Goal: Task Accomplishment & Management: Manage account settings

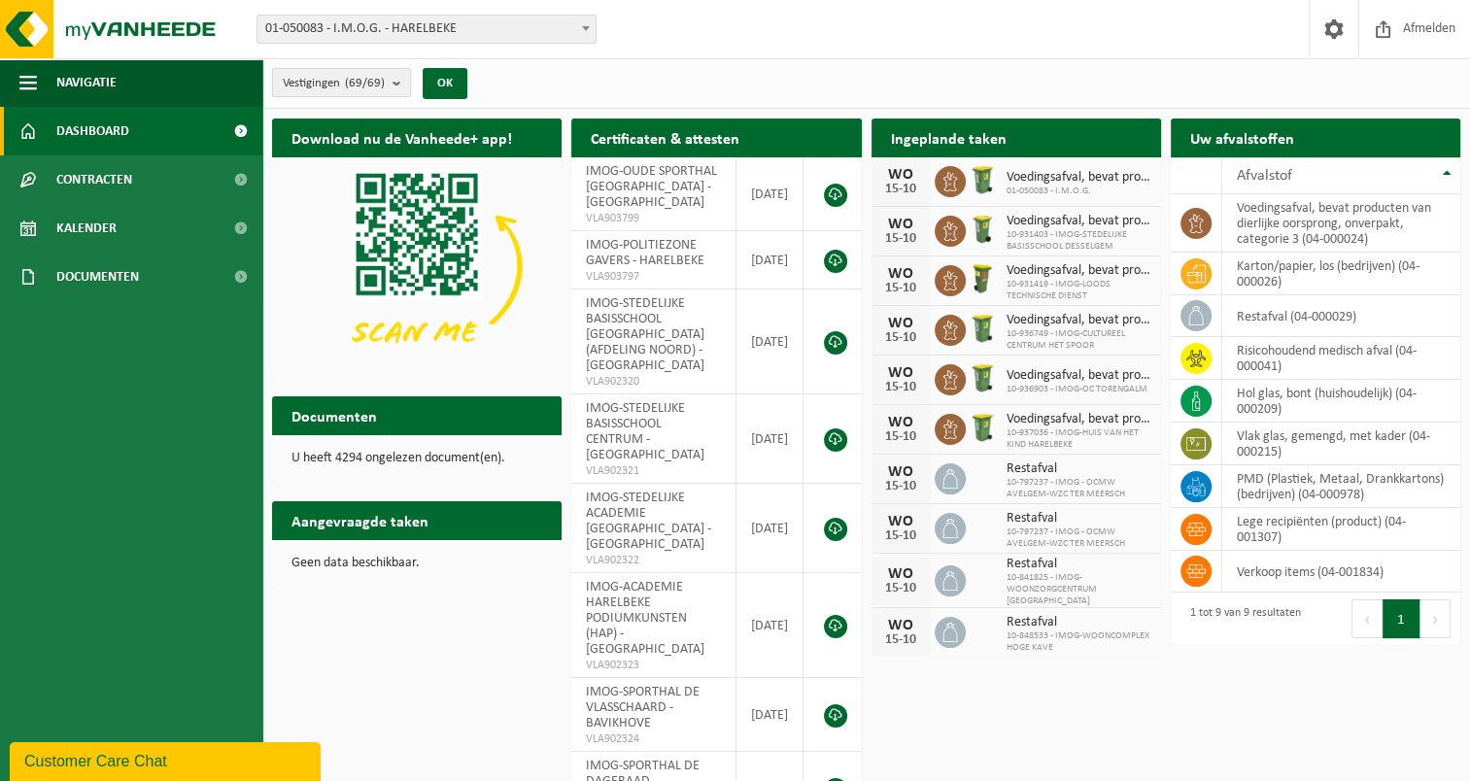
click at [395, 89] on b "submit" at bounding box center [401, 82] width 17 height 27
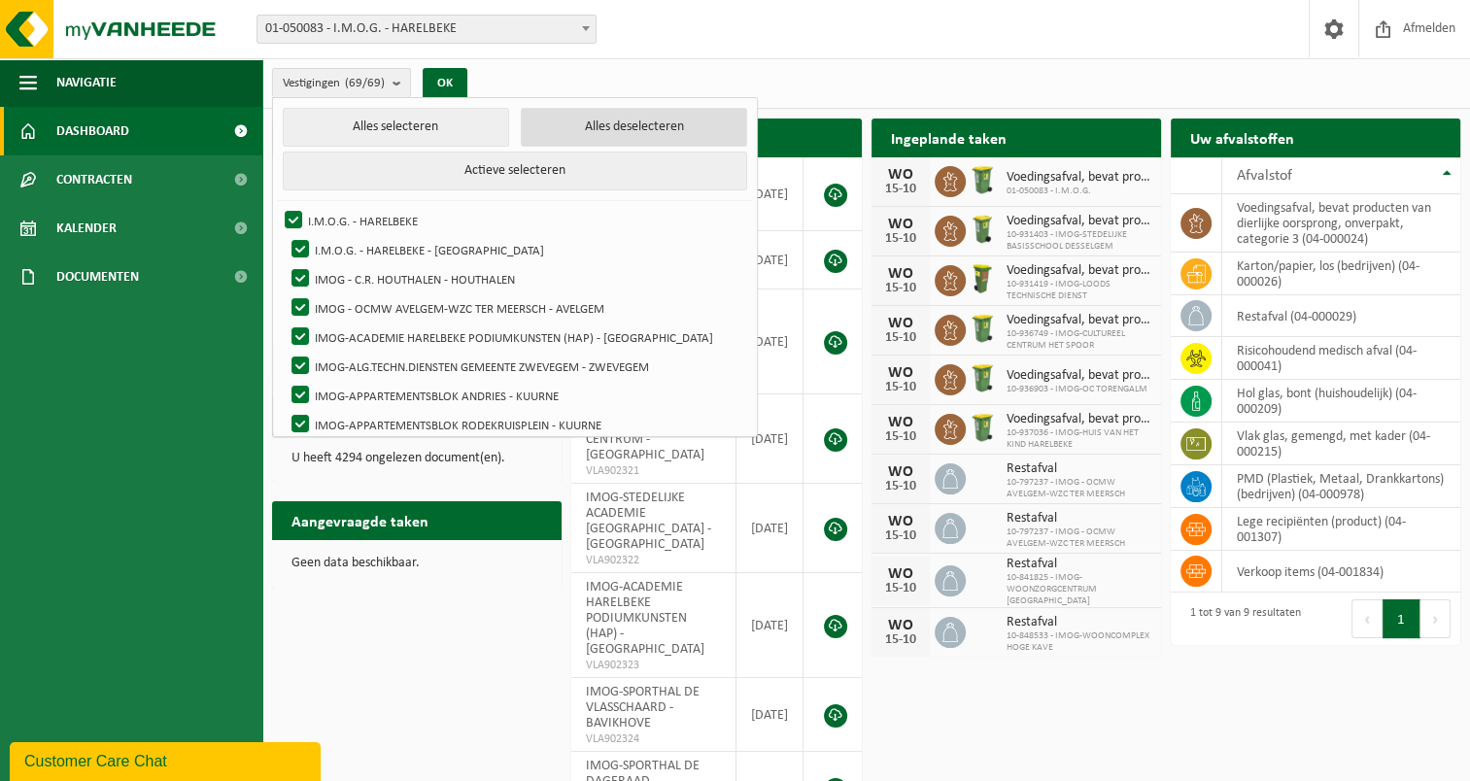
click at [595, 126] on button "Alles deselecteren" at bounding box center [634, 127] width 226 height 39
checkbox input "false"
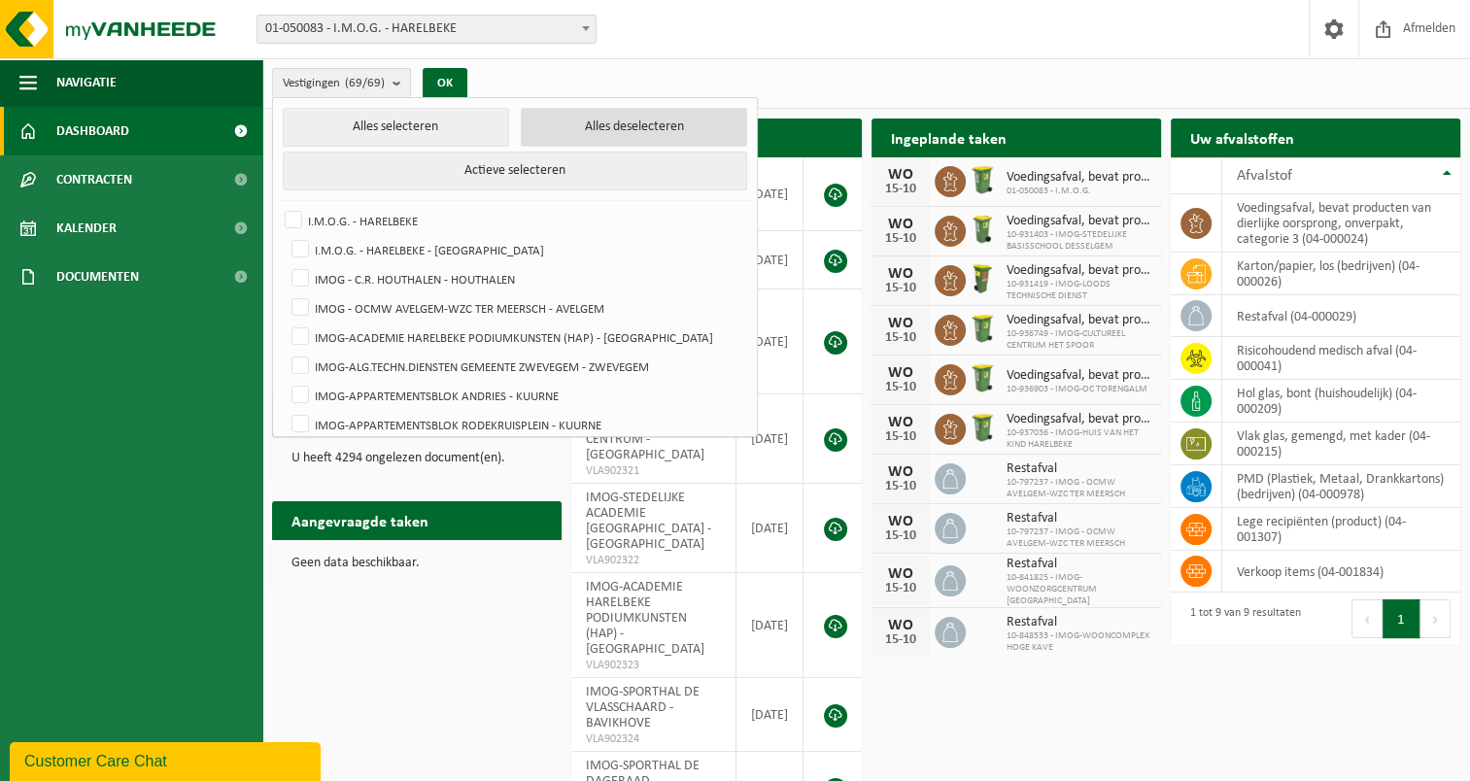
checkbox input "false"
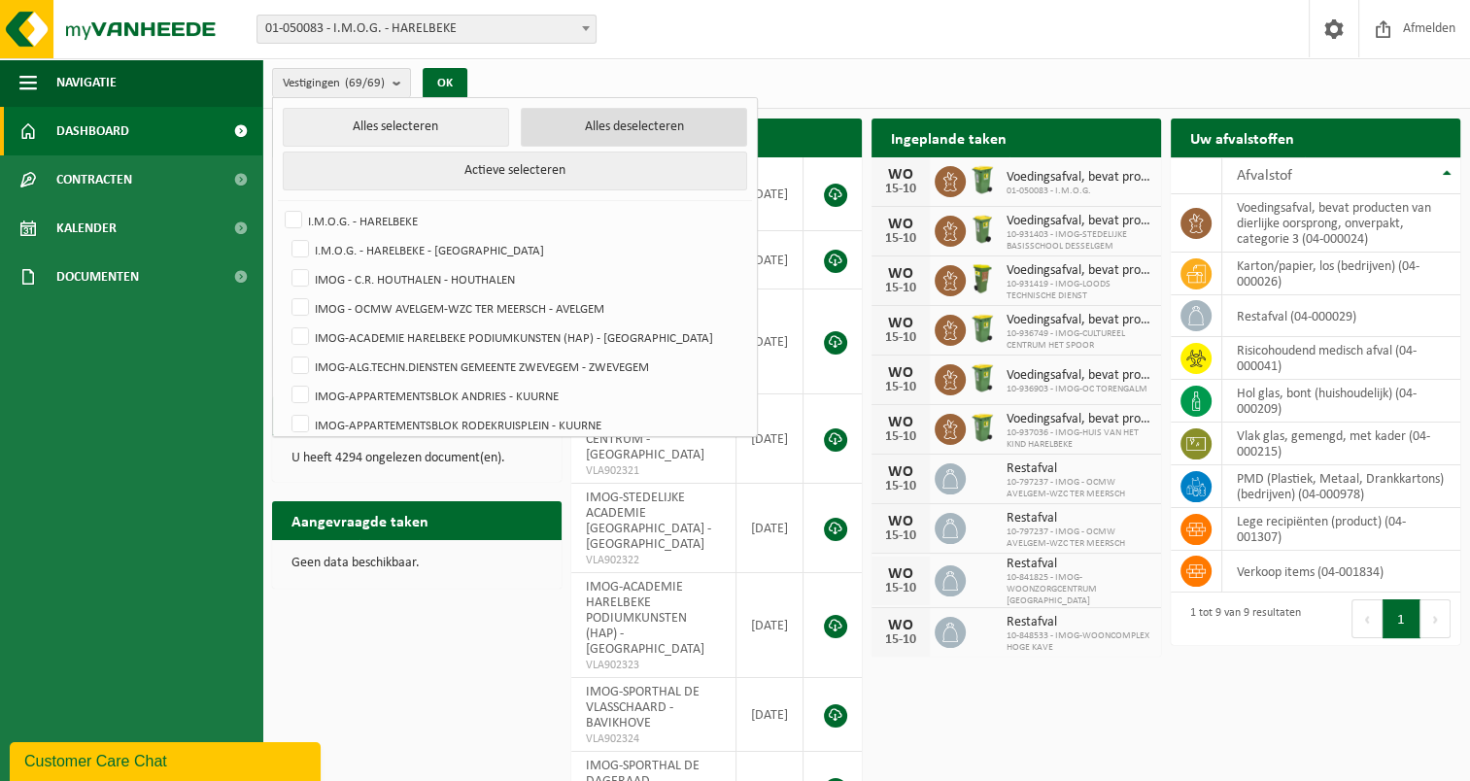
checkbox input "false"
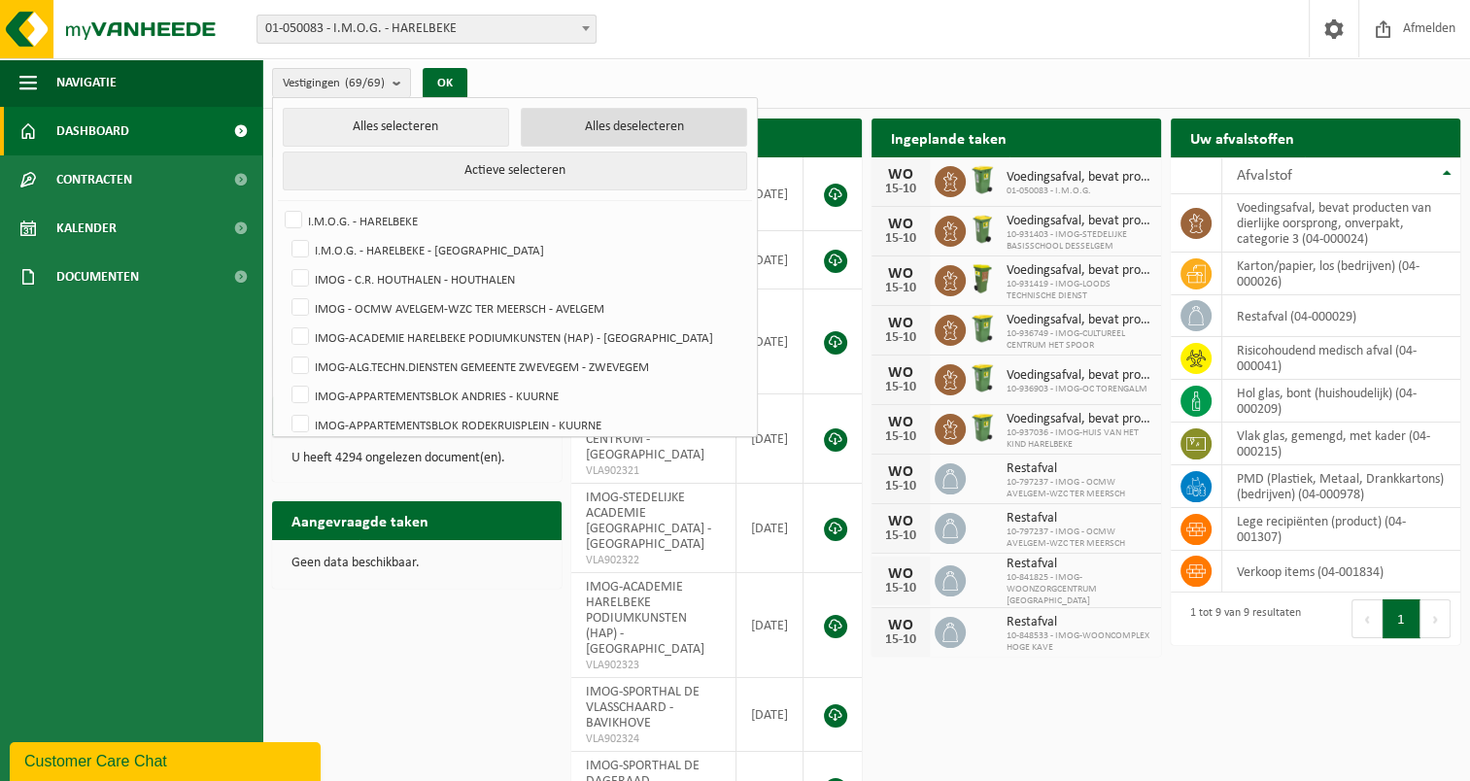
checkbox input "false"
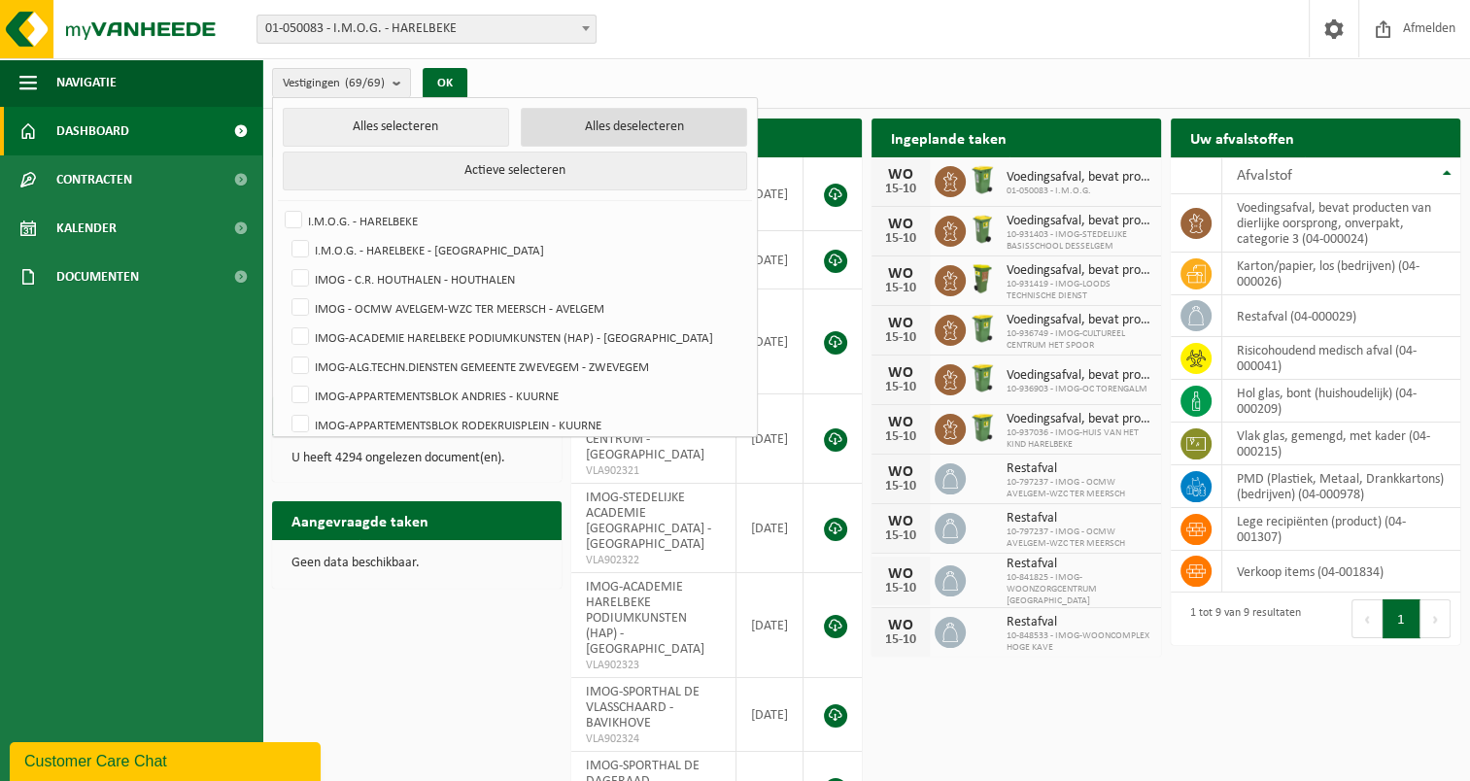
checkbox input "false"
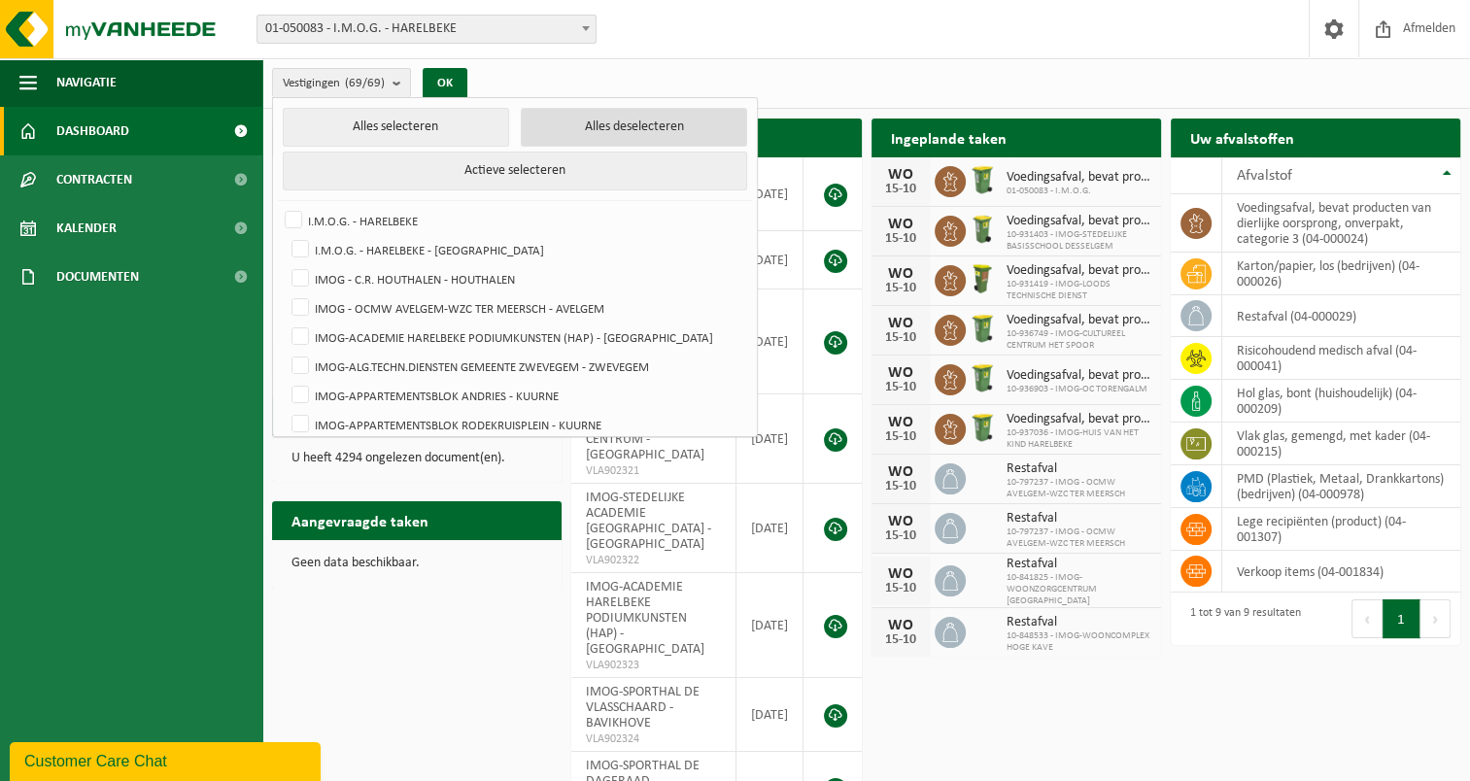
checkbox input "false"
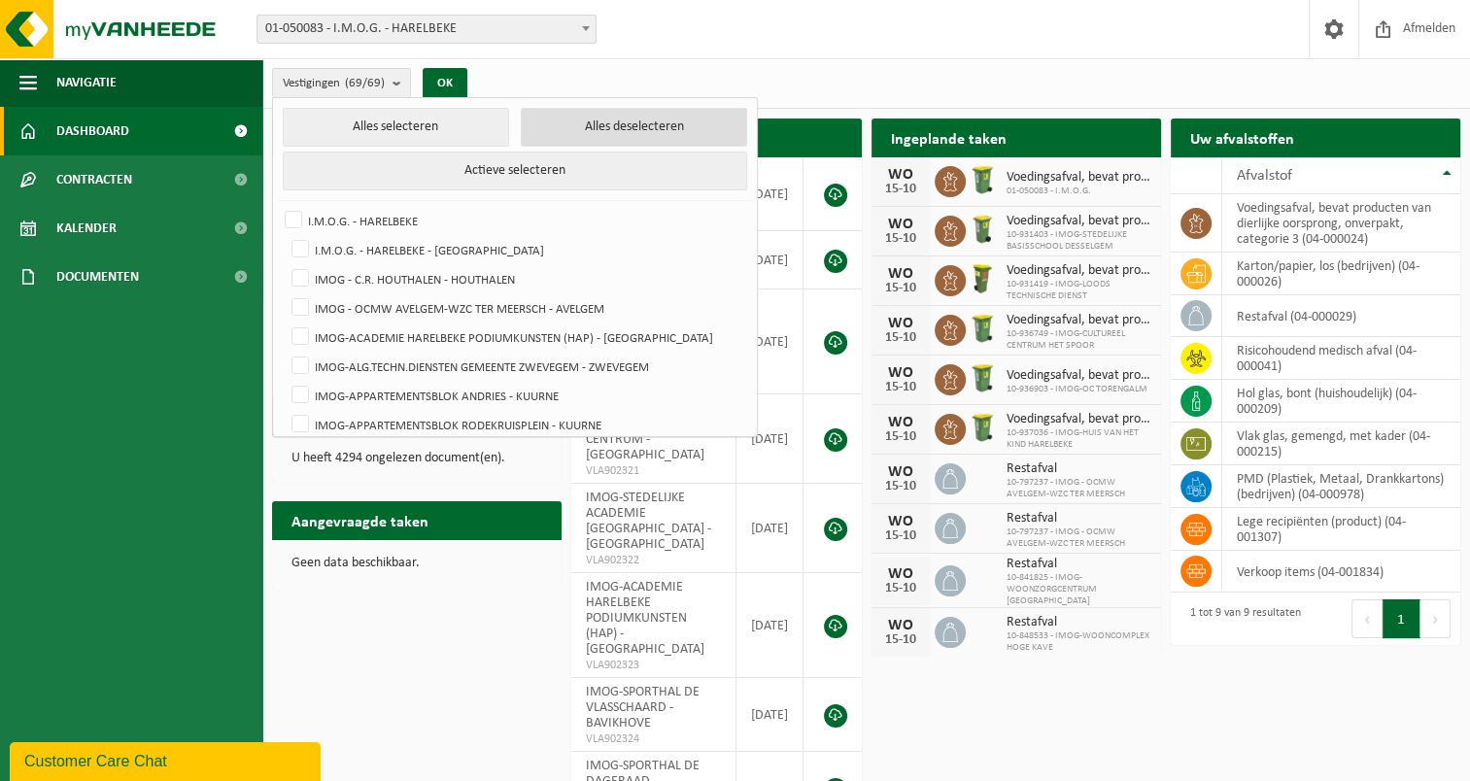
checkbox input "false"
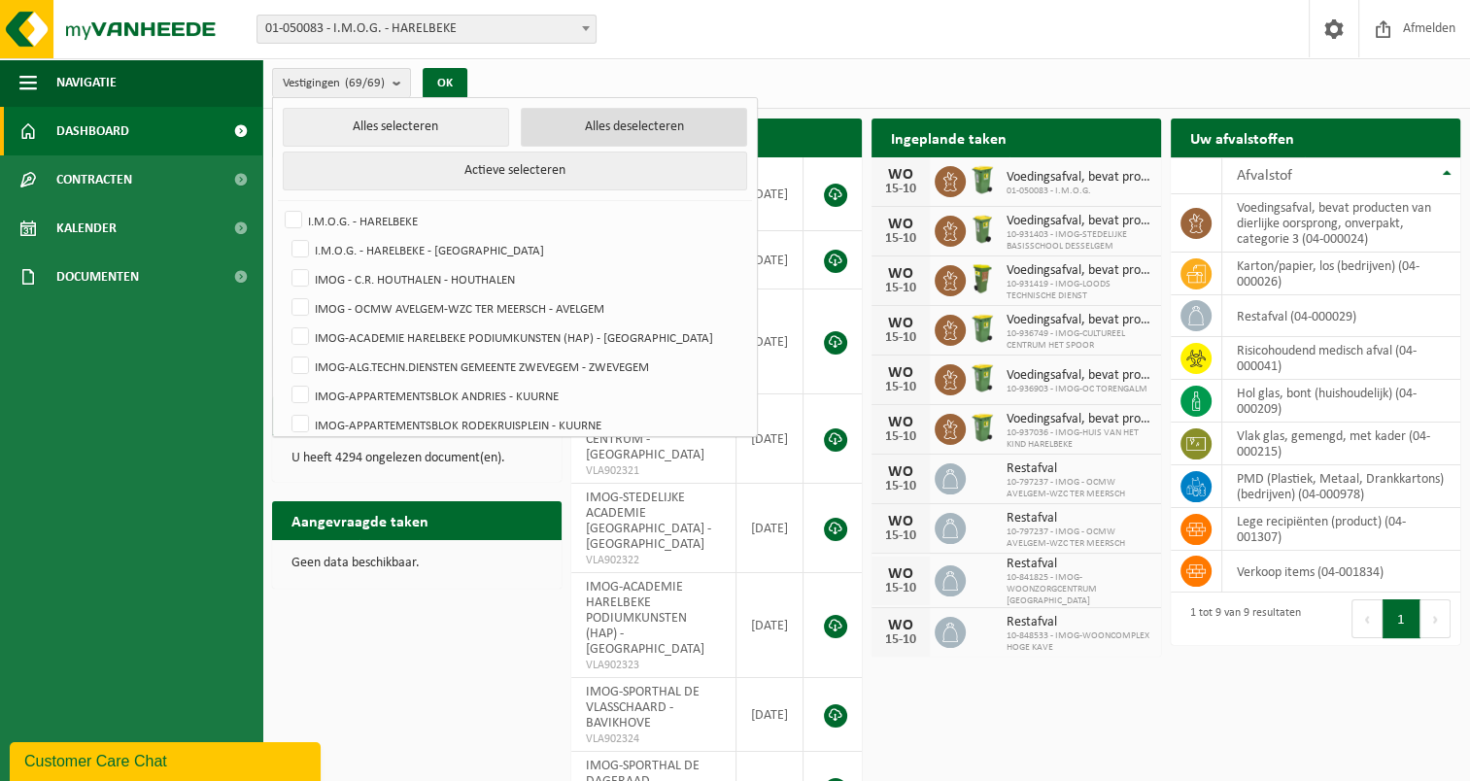
checkbox input "false"
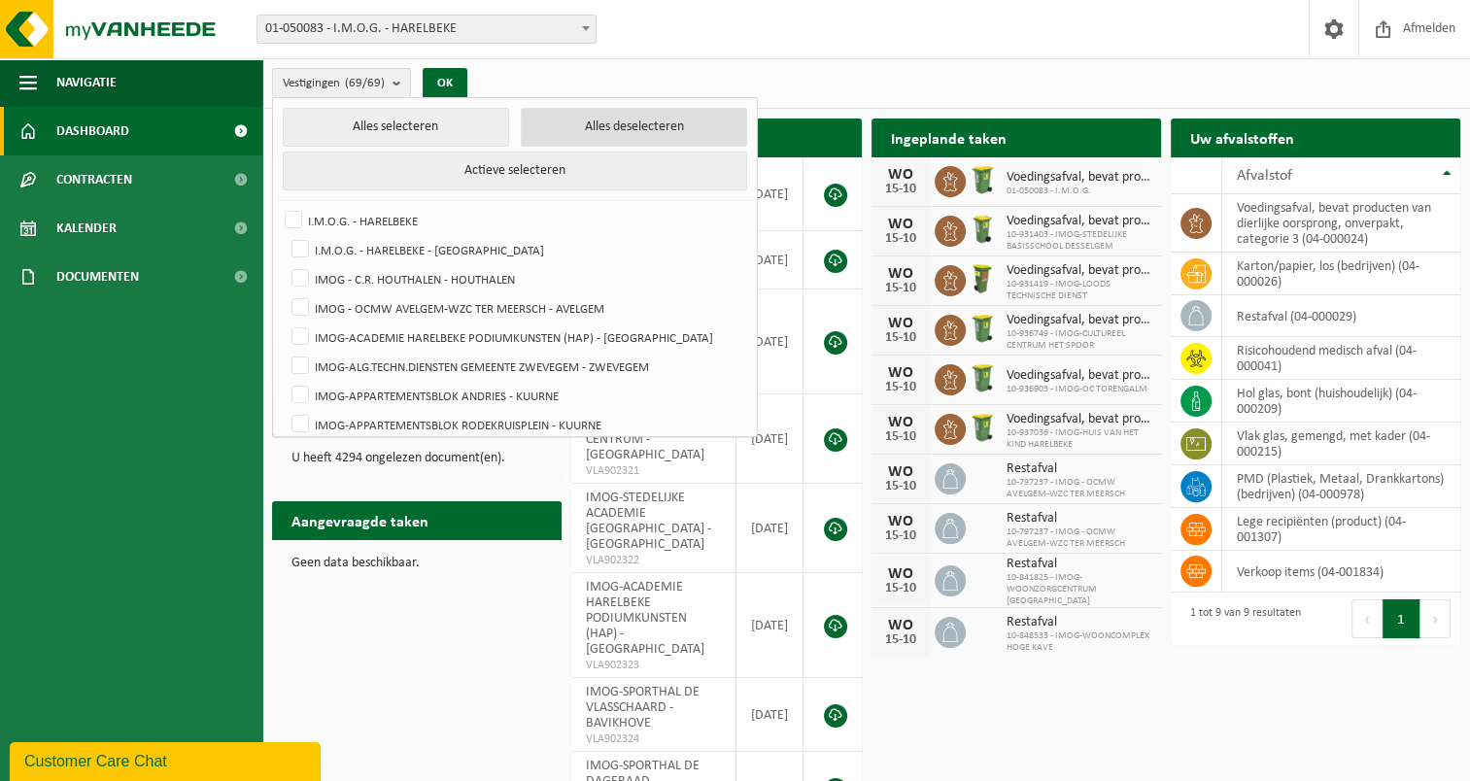
checkbox input "false"
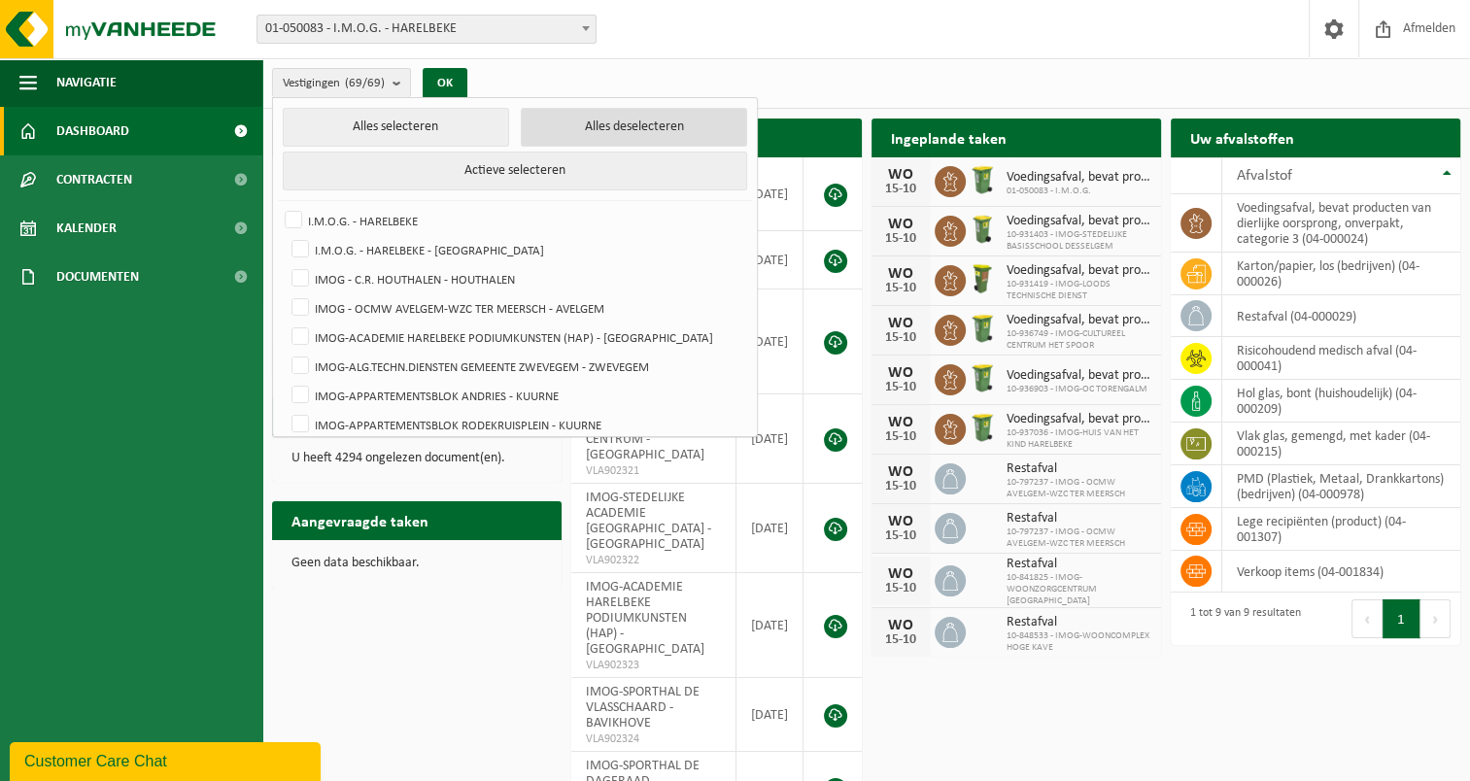
checkbox input "false"
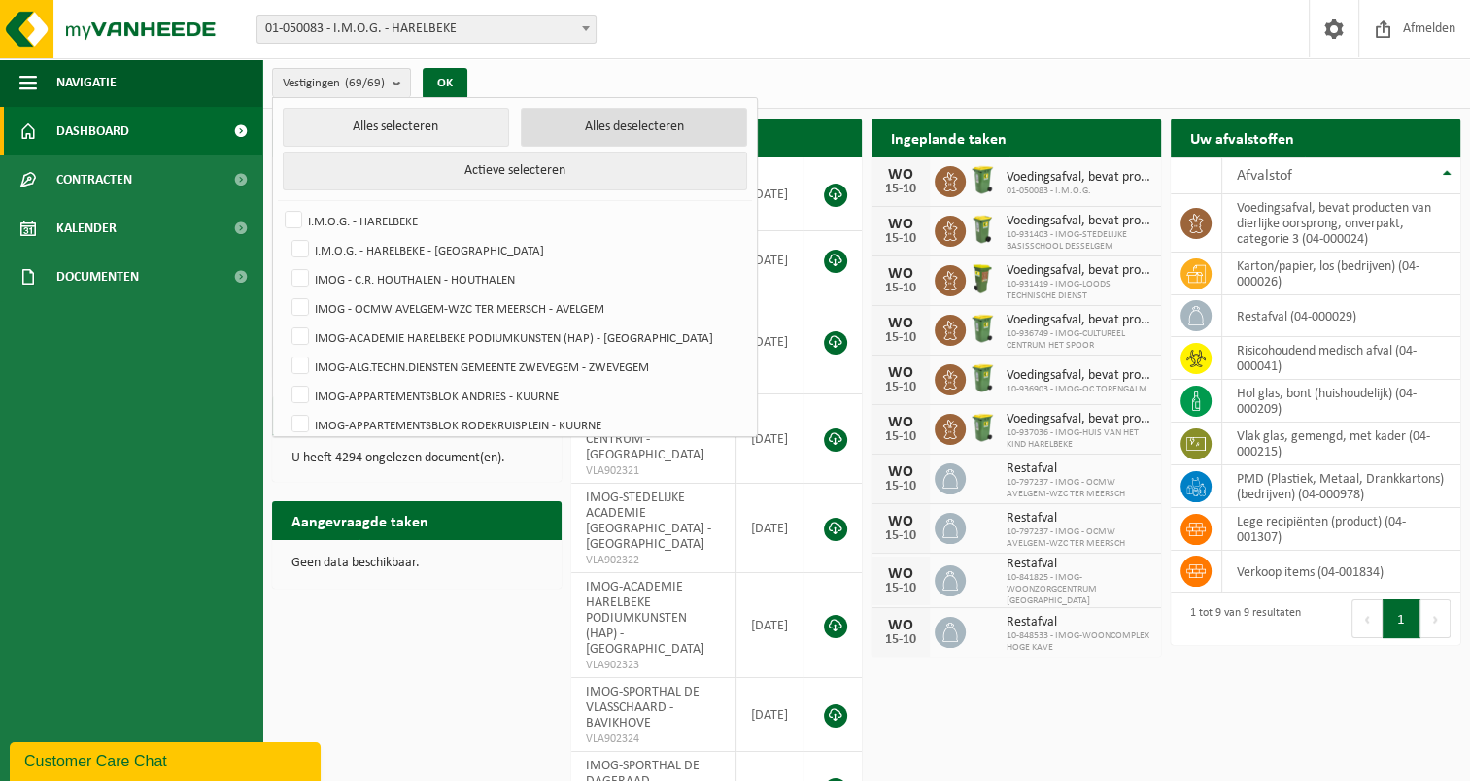
checkbox input "false"
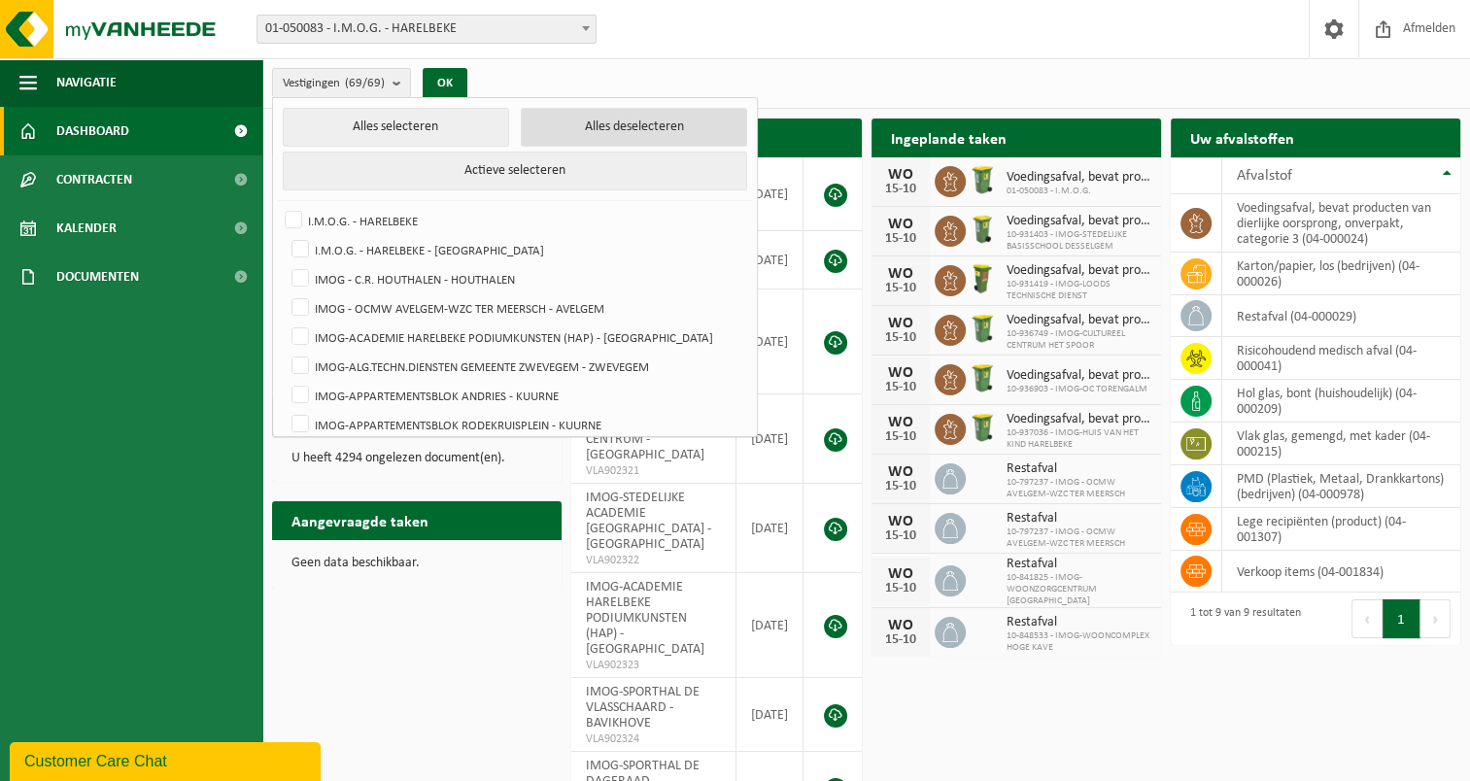
checkbox input "false"
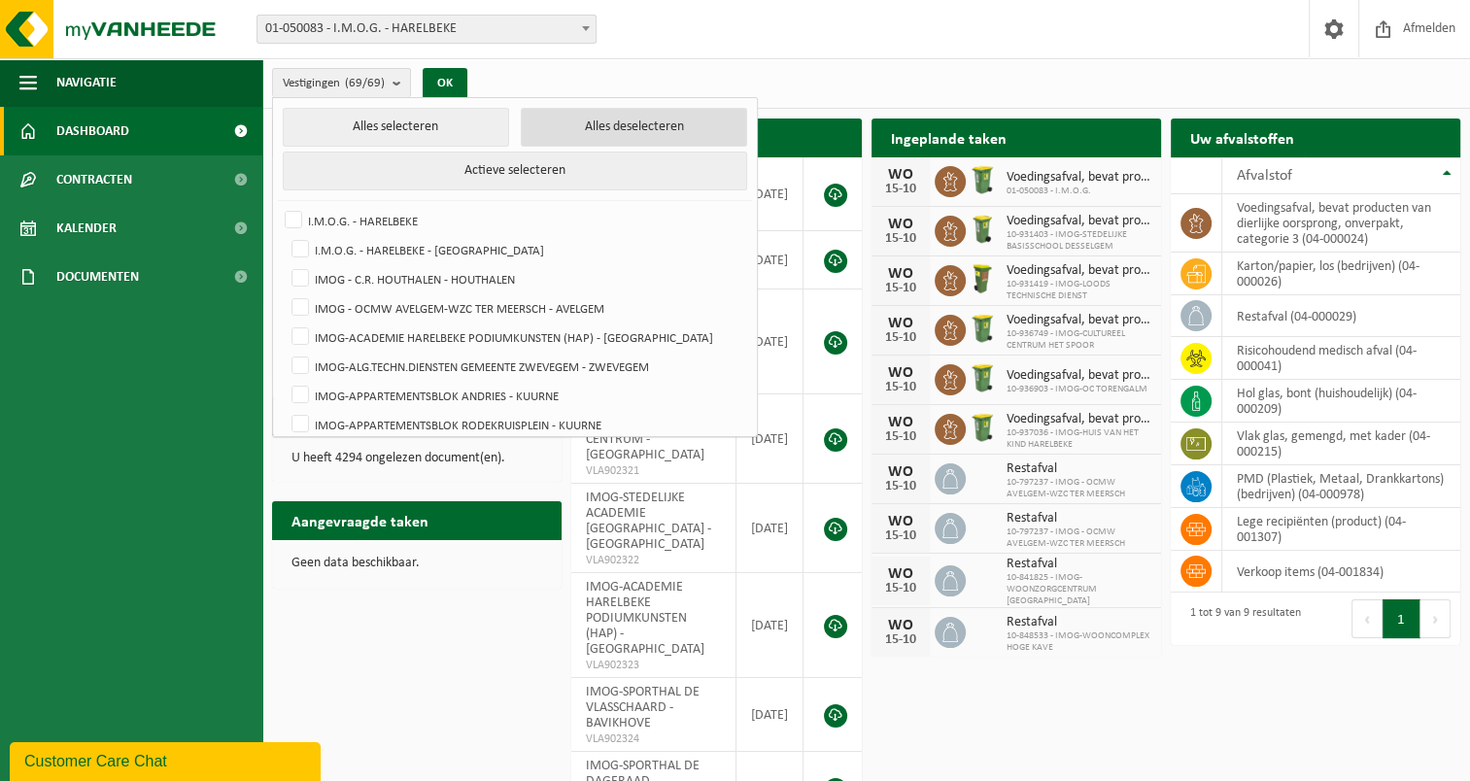
checkbox input "false"
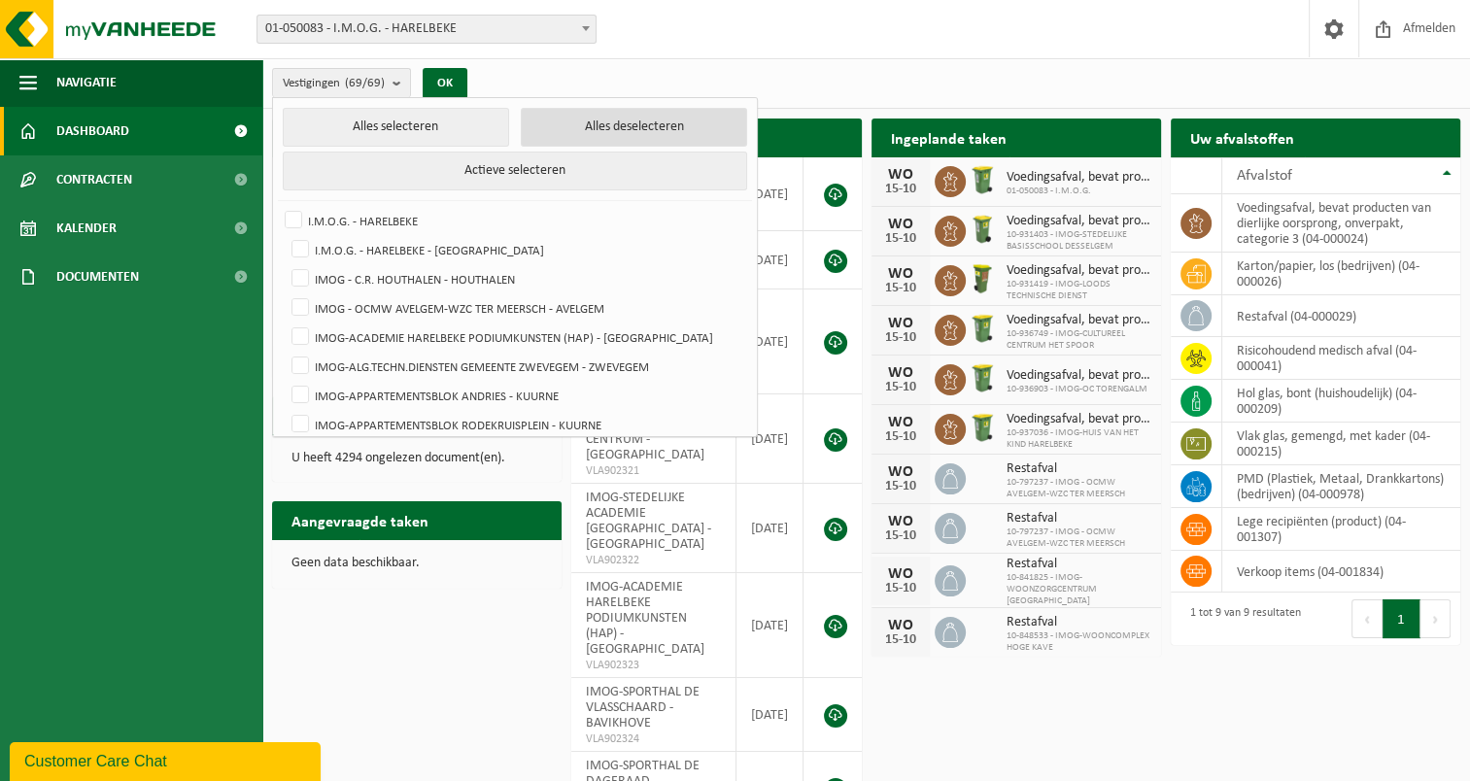
checkbox input "false"
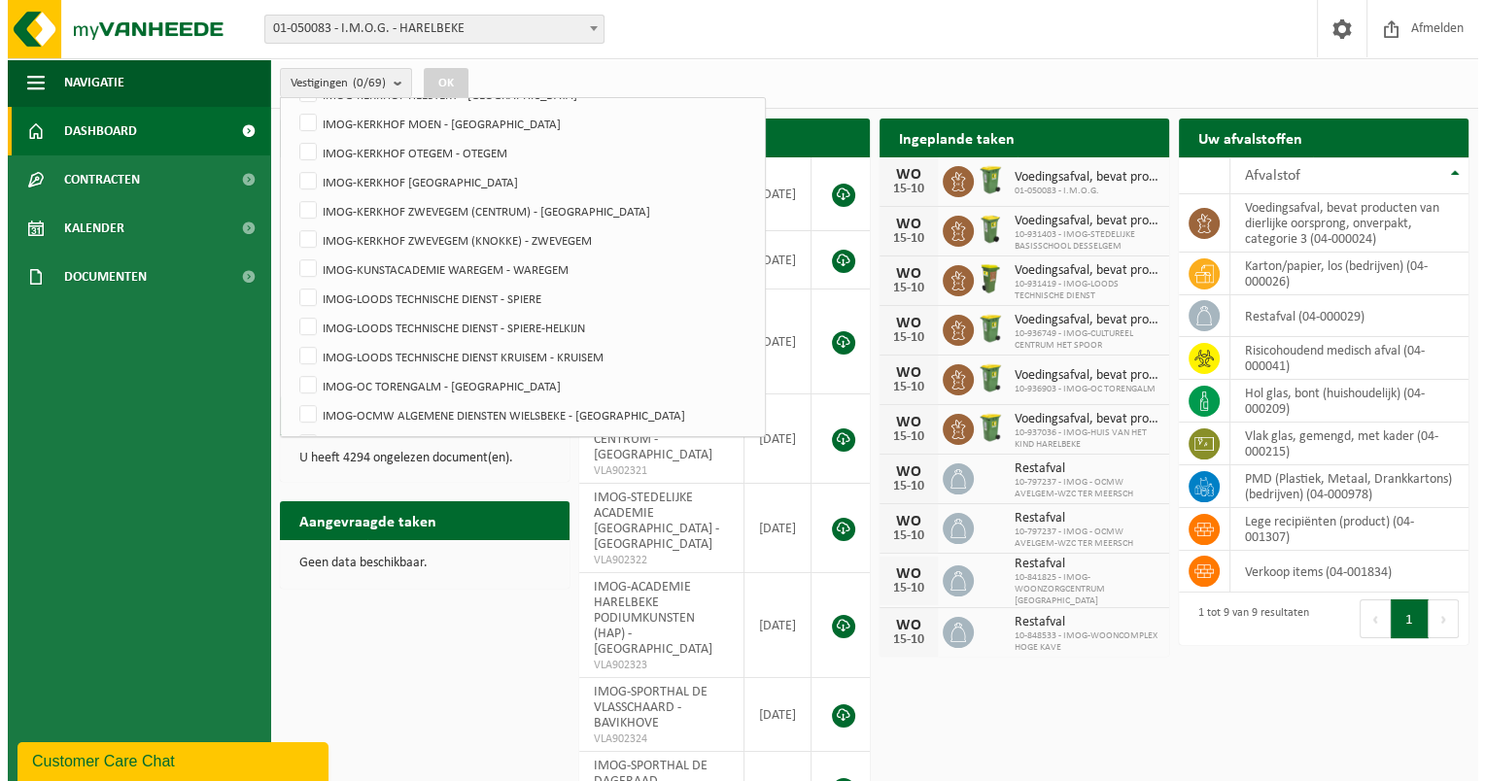
scroll to position [875, 0]
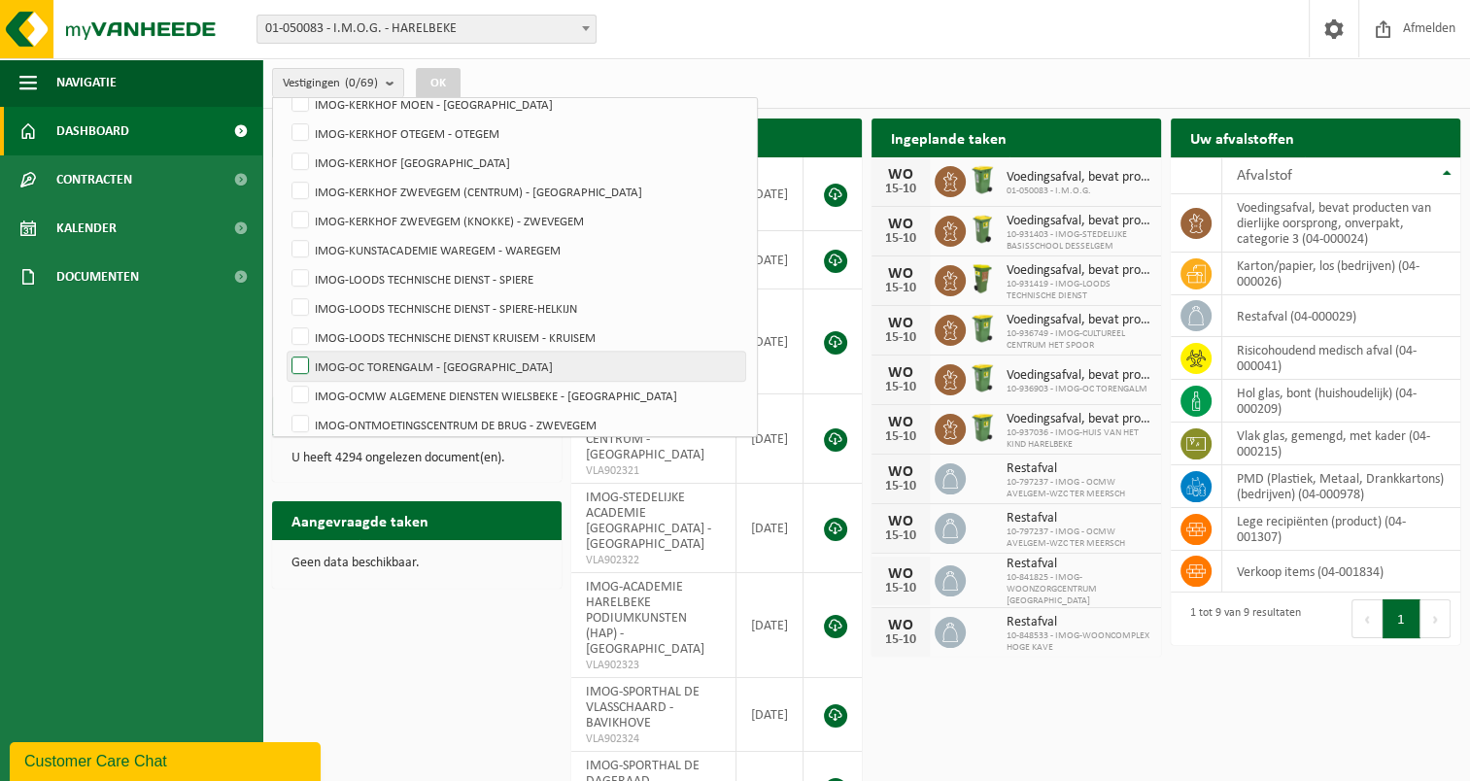
click at [302, 358] on label "IMOG-OC TORENGALM - [GEOGRAPHIC_DATA]" at bounding box center [517, 366] width 458 height 29
click at [285, 352] on input "IMOG-OC TORENGALM - [GEOGRAPHIC_DATA]" at bounding box center [284, 351] width 1 height 1
checkbox input "true"
click at [443, 82] on button "OK" at bounding box center [438, 83] width 45 height 31
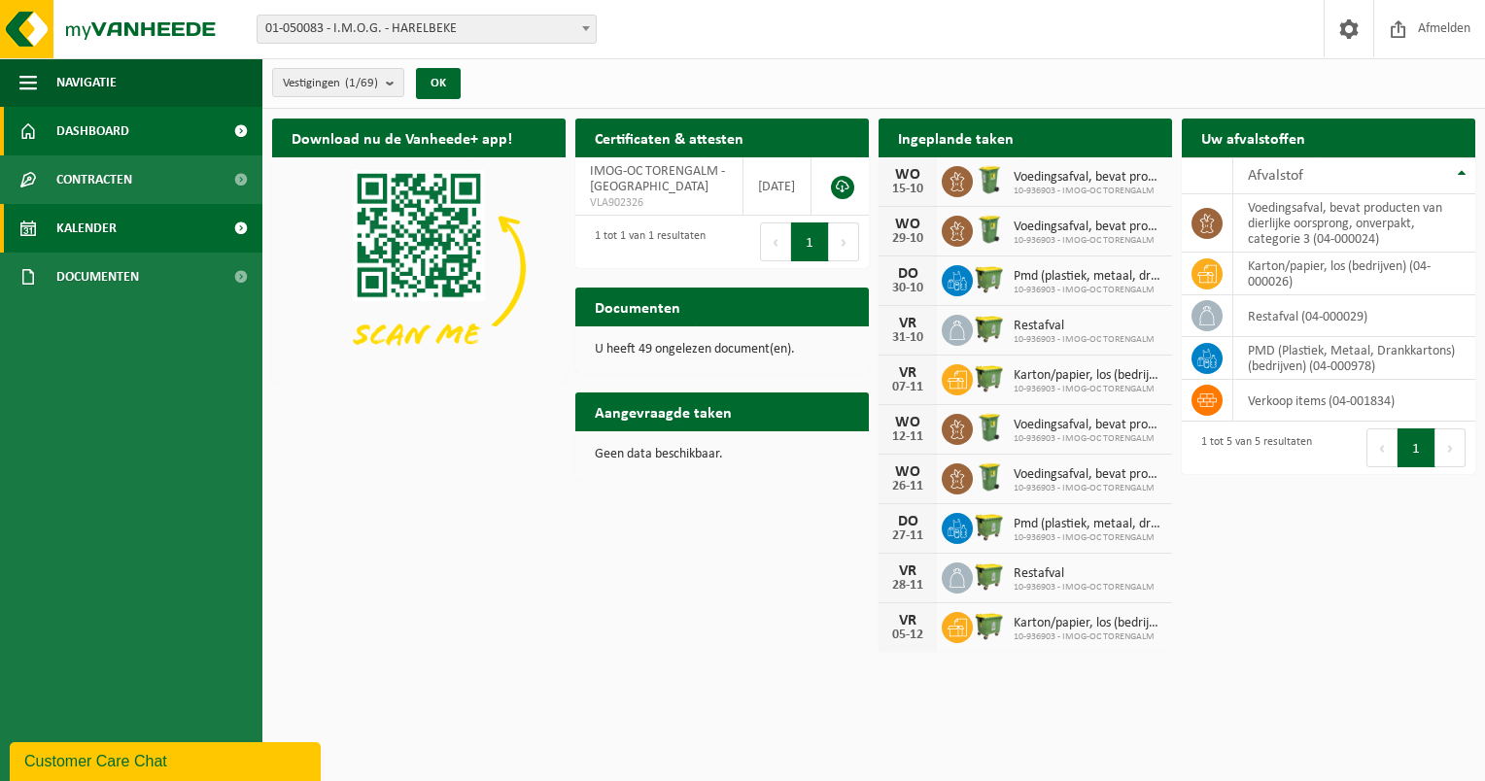
click at [145, 234] on link "Kalender" at bounding box center [131, 228] width 262 height 49
